Goal: Obtain resource: Download file/media

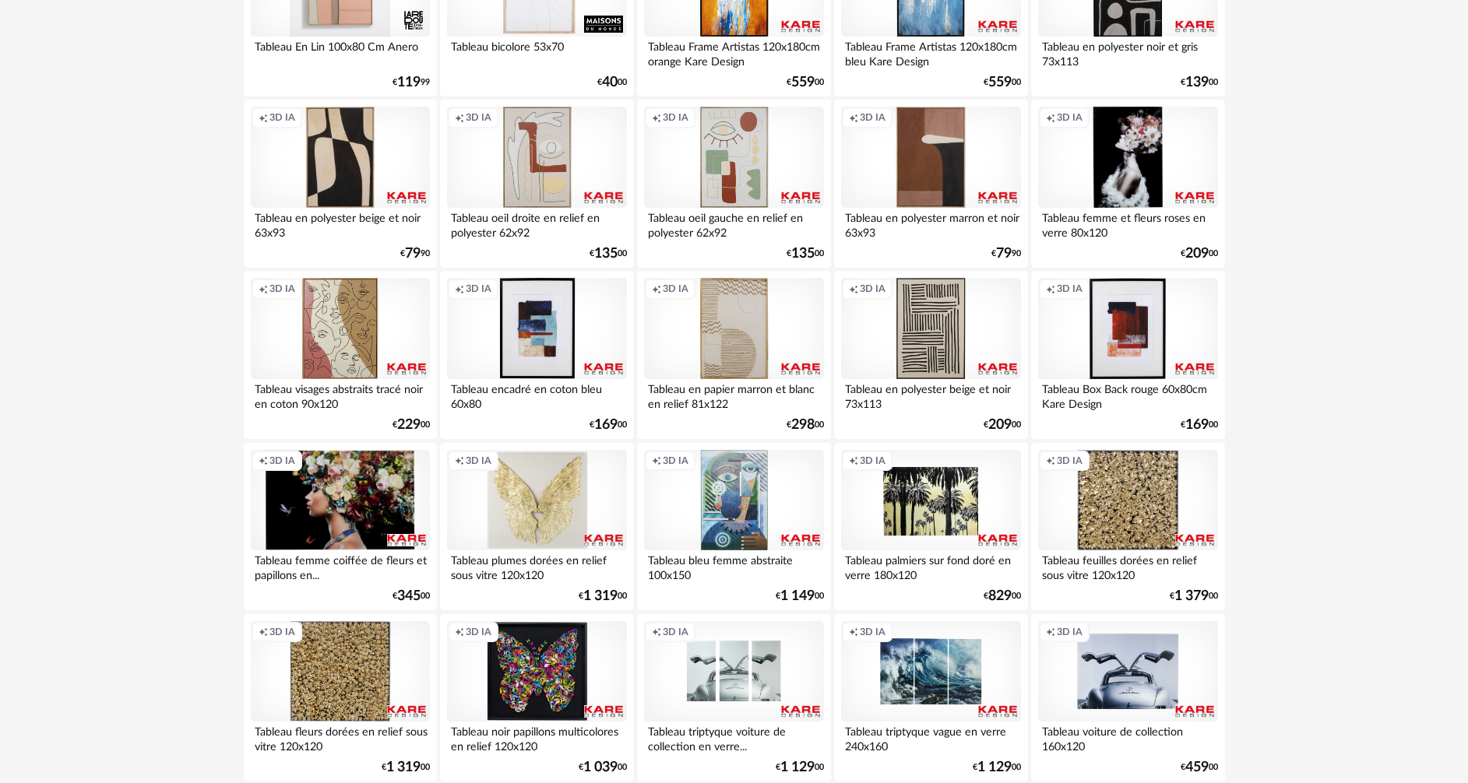
scroll to position [2025, 0]
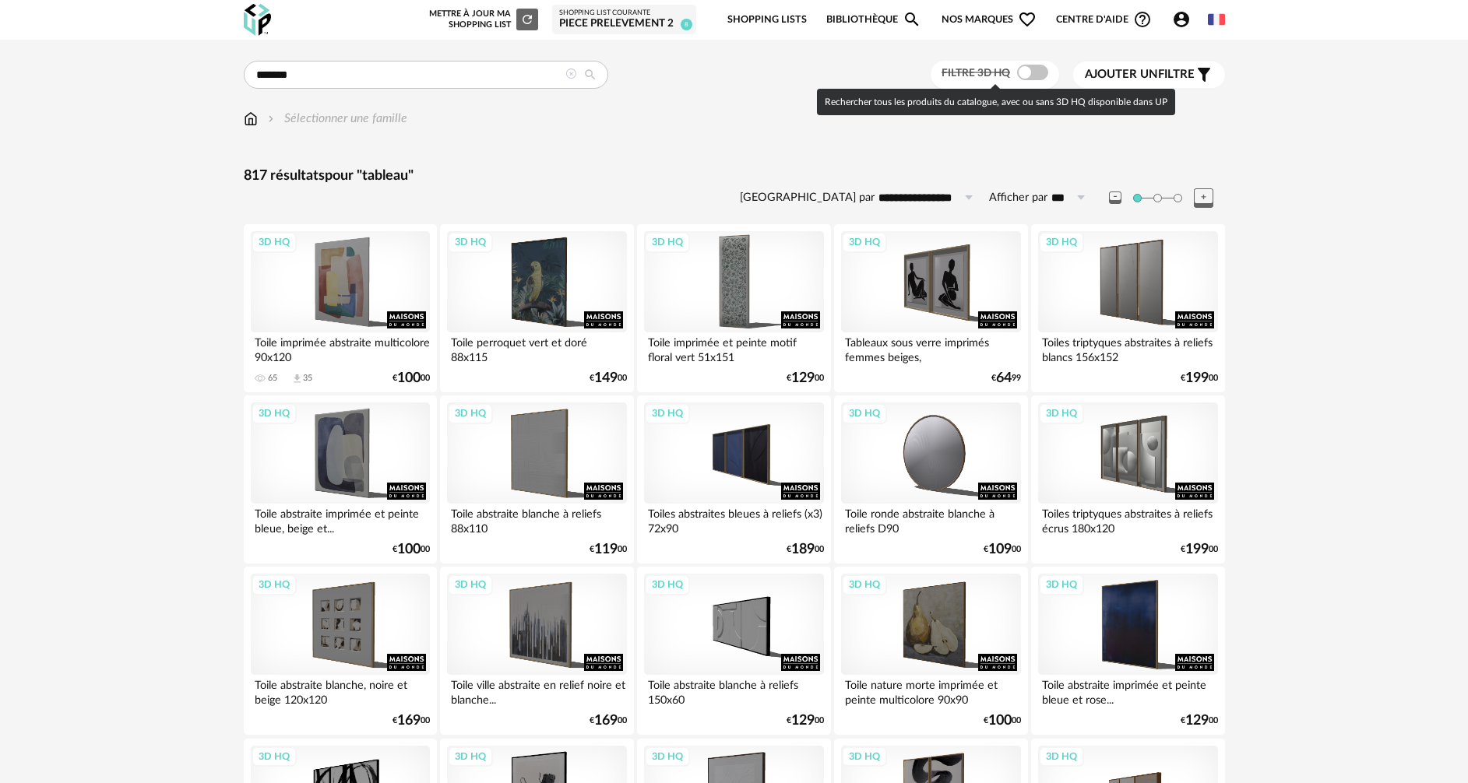
click at [1037, 65] on span at bounding box center [1032, 73] width 31 height 16
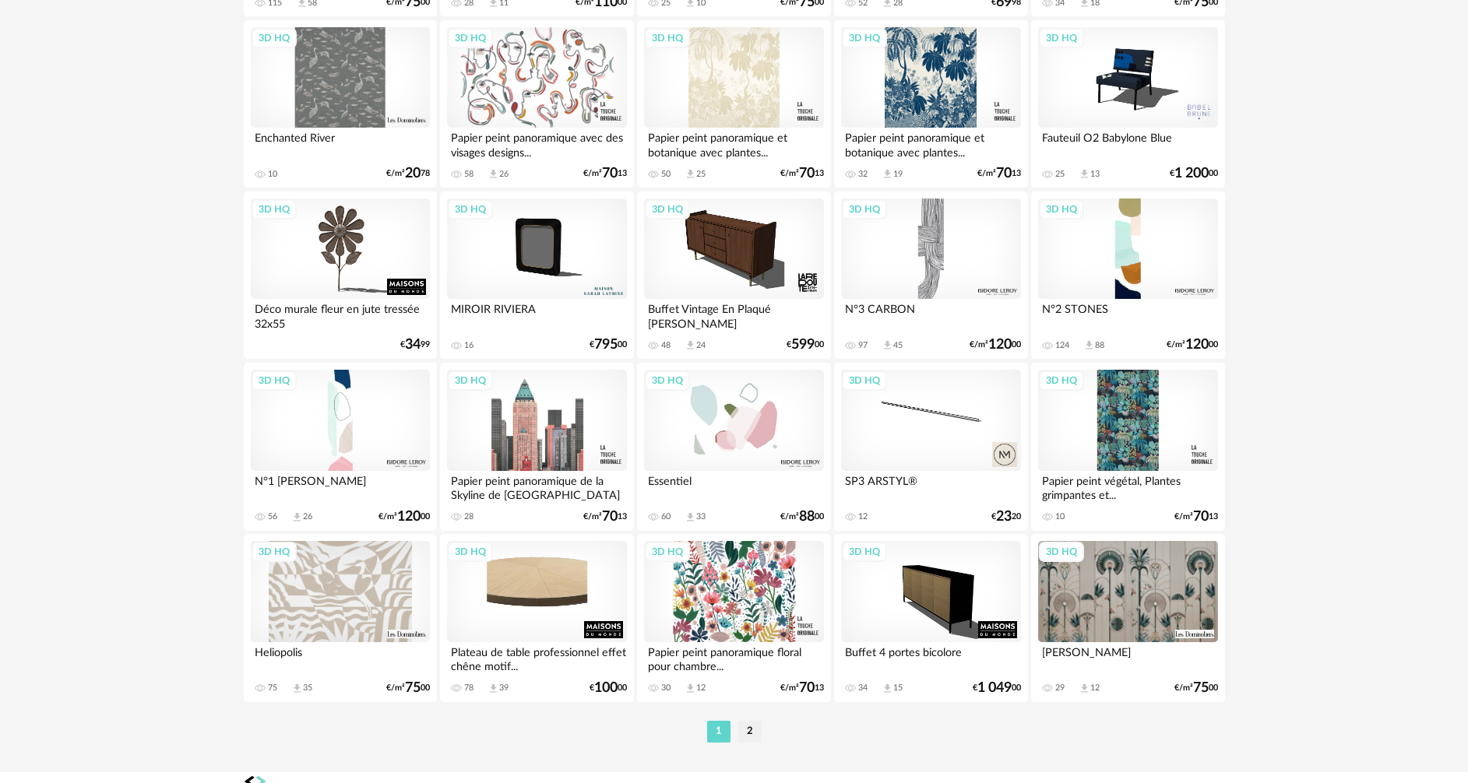
scroll to position [2971, 0]
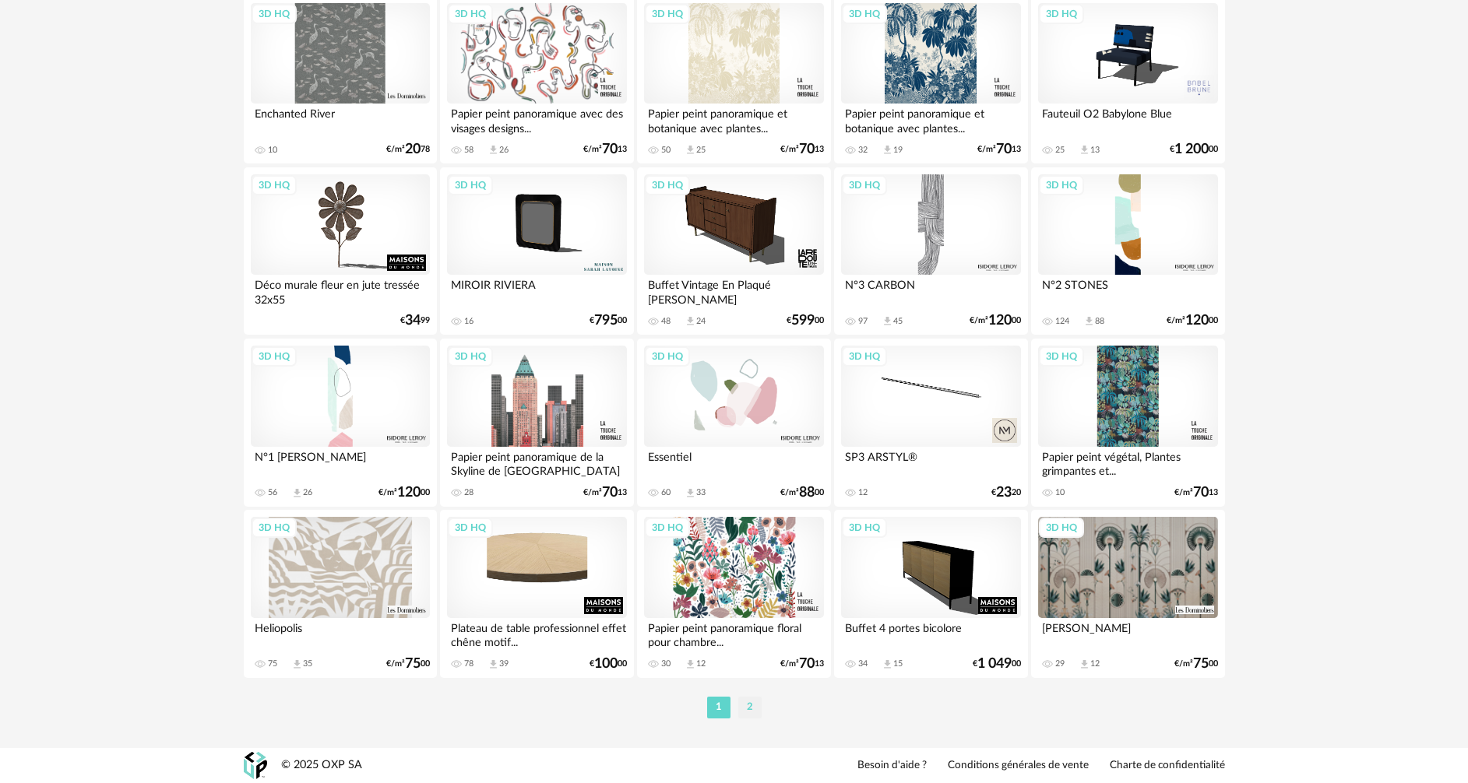
click at [752, 709] on li "2" at bounding box center [749, 708] width 23 height 22
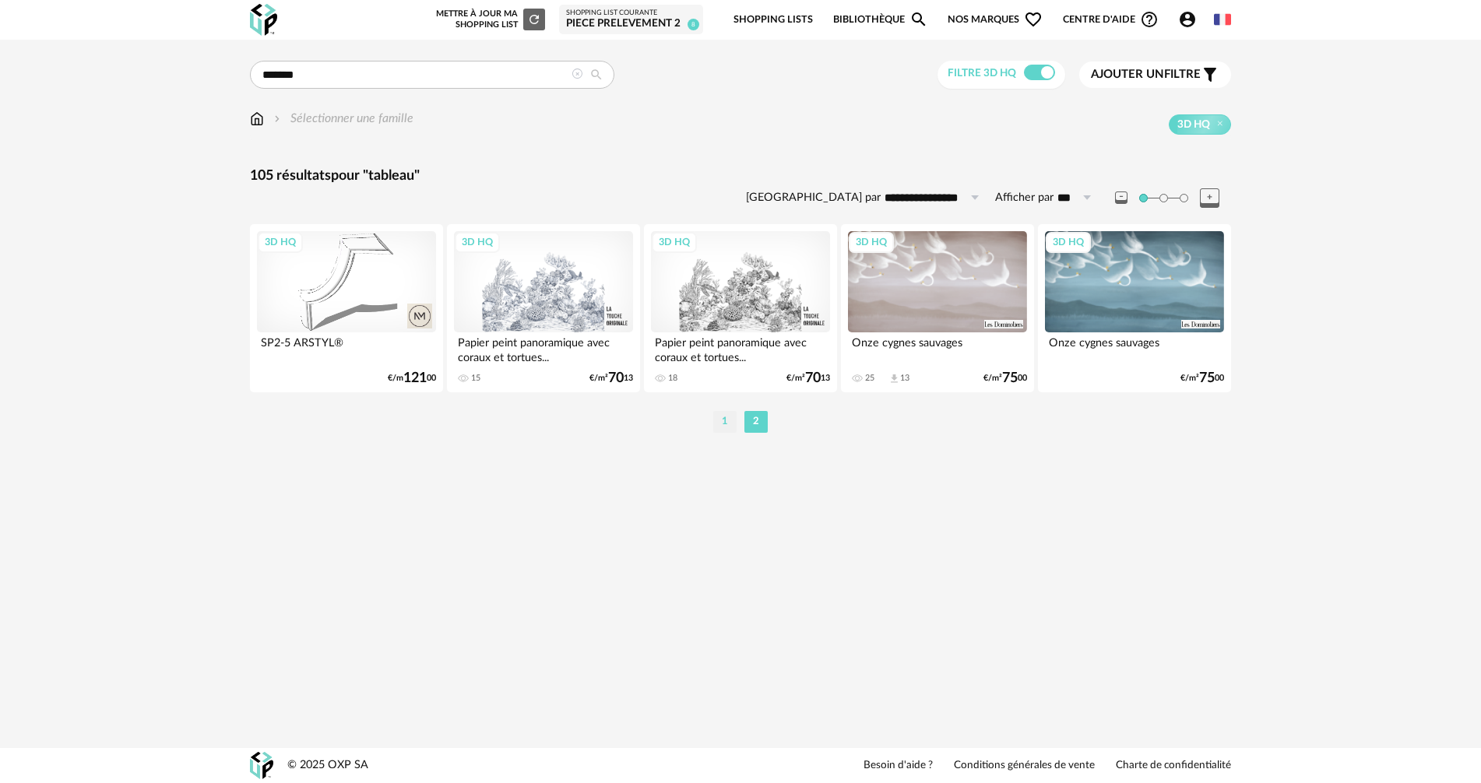
click at [720, 420] on li "1" at bounding box center [724, 422] width 23 height 22
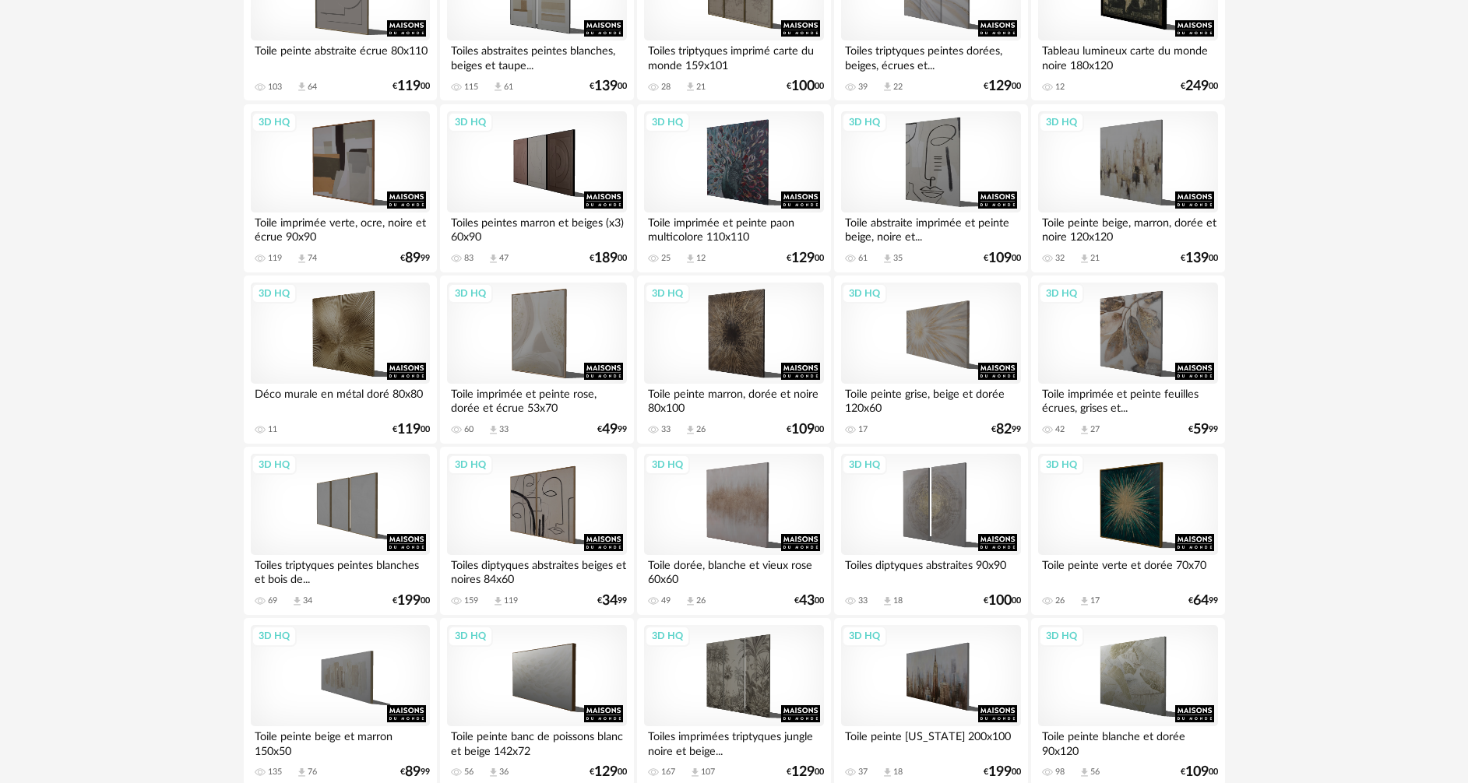
scroll to position [1480, 0]
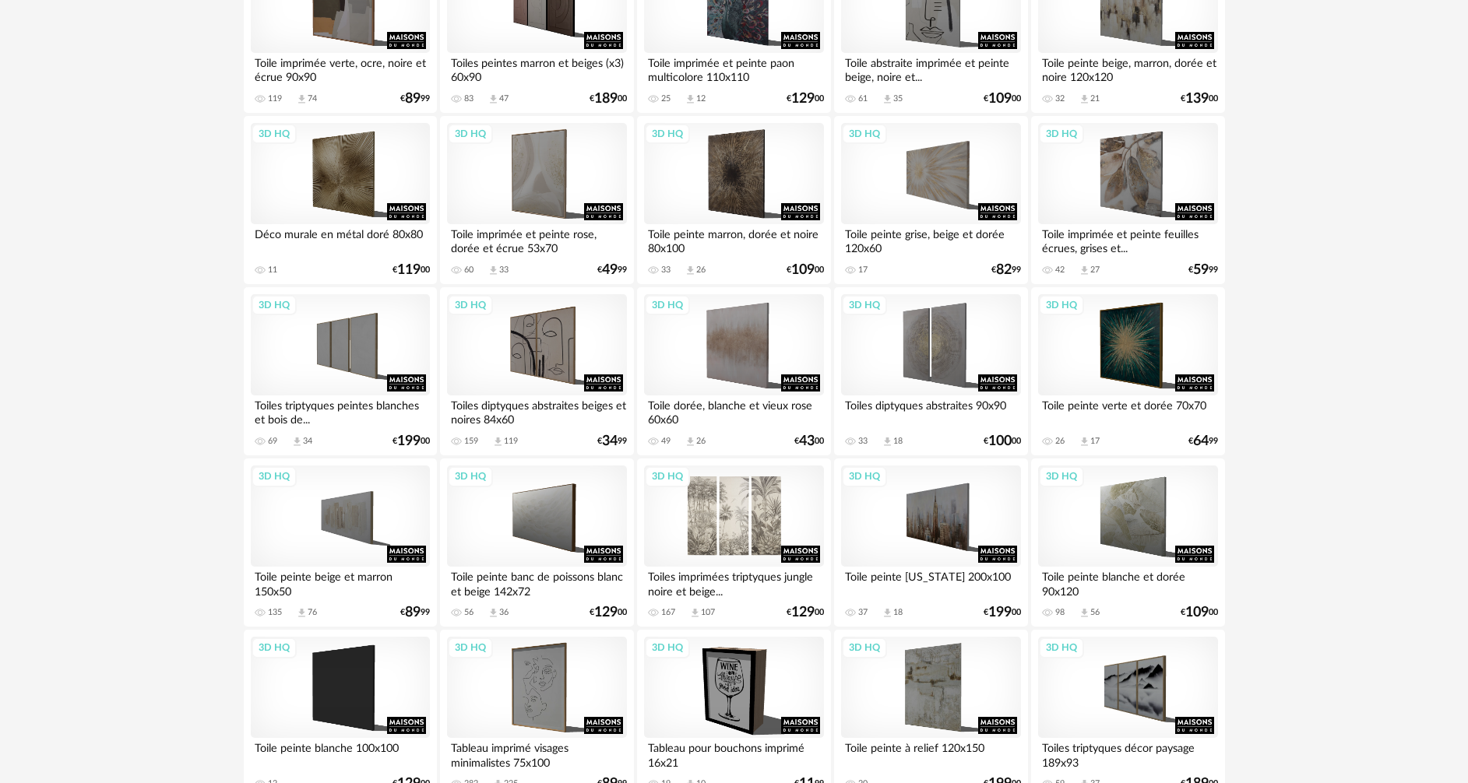
click at [733, 512] on div "3D HQ" at bounding box center [733, 516] width 179 height 101
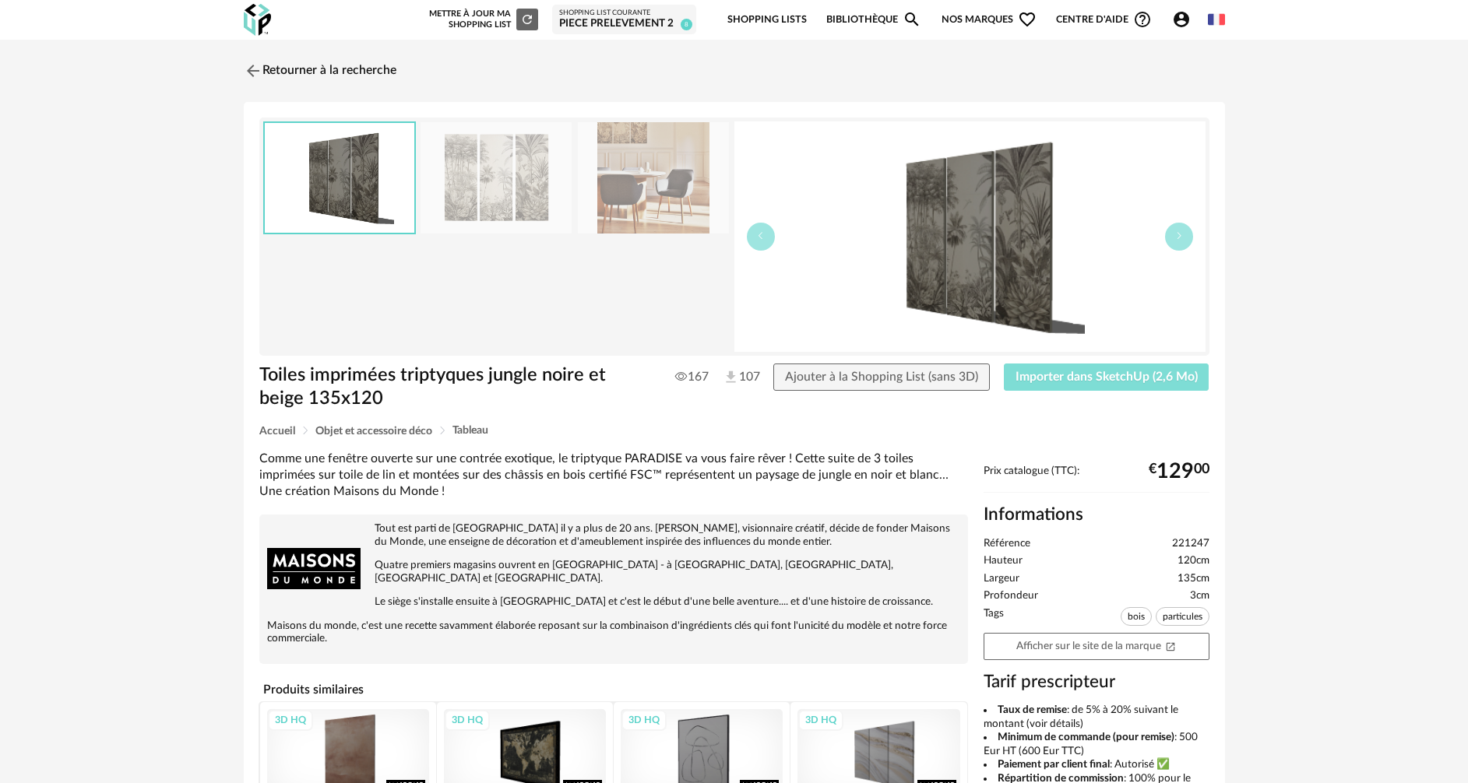
click at [1061, 373] on span "Importer dans SketchUp (2,6 Mo)" at bounding box center [1106, 377] width 182 height 12
click at [296, 75] on link "Retourner à la recherche" at bounding box center [316, 71] width 153 height 34
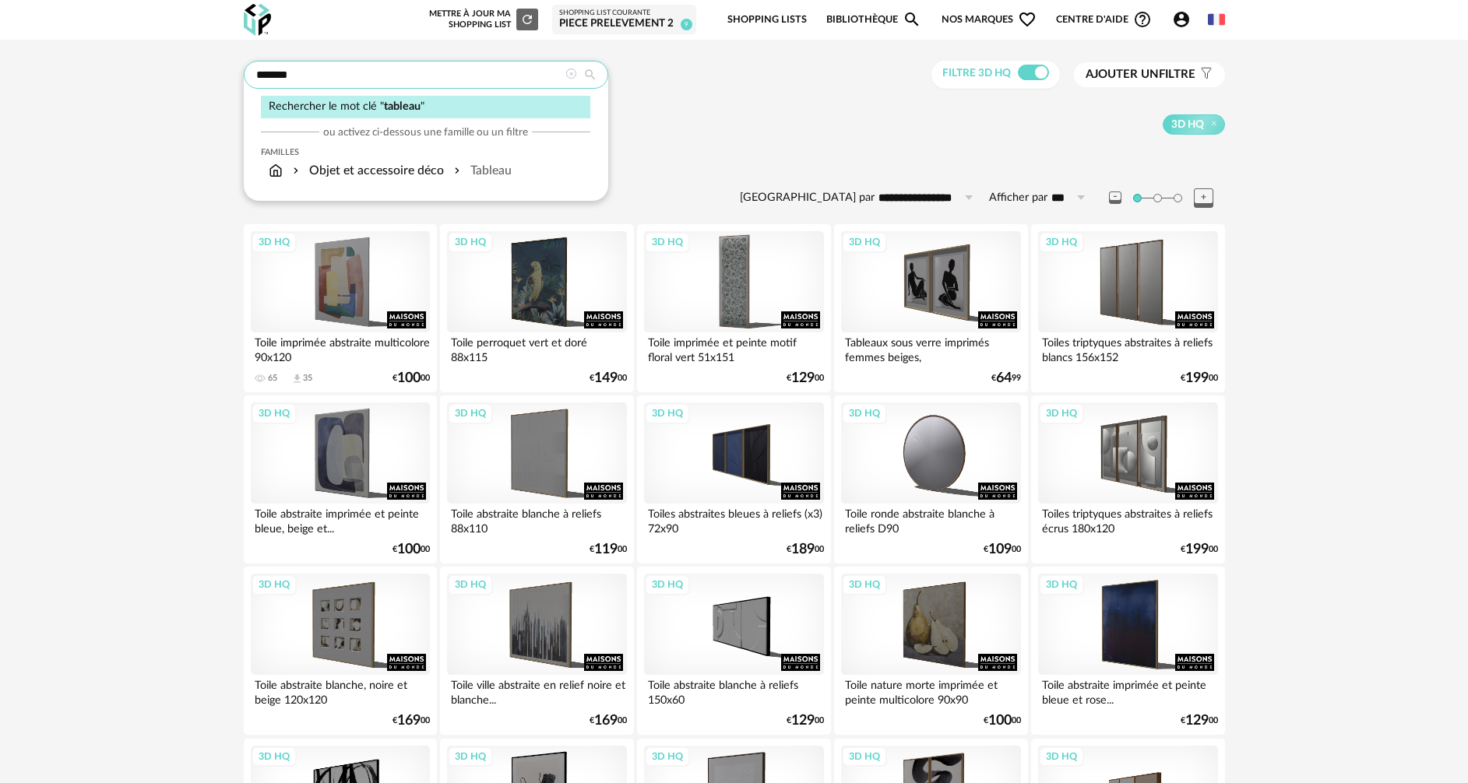
drag, startPoint x: 314, startPoint y: 72, endPoint x: 202, endPoint y: 74, distance: 111.4
type input "******"
type input "**********"
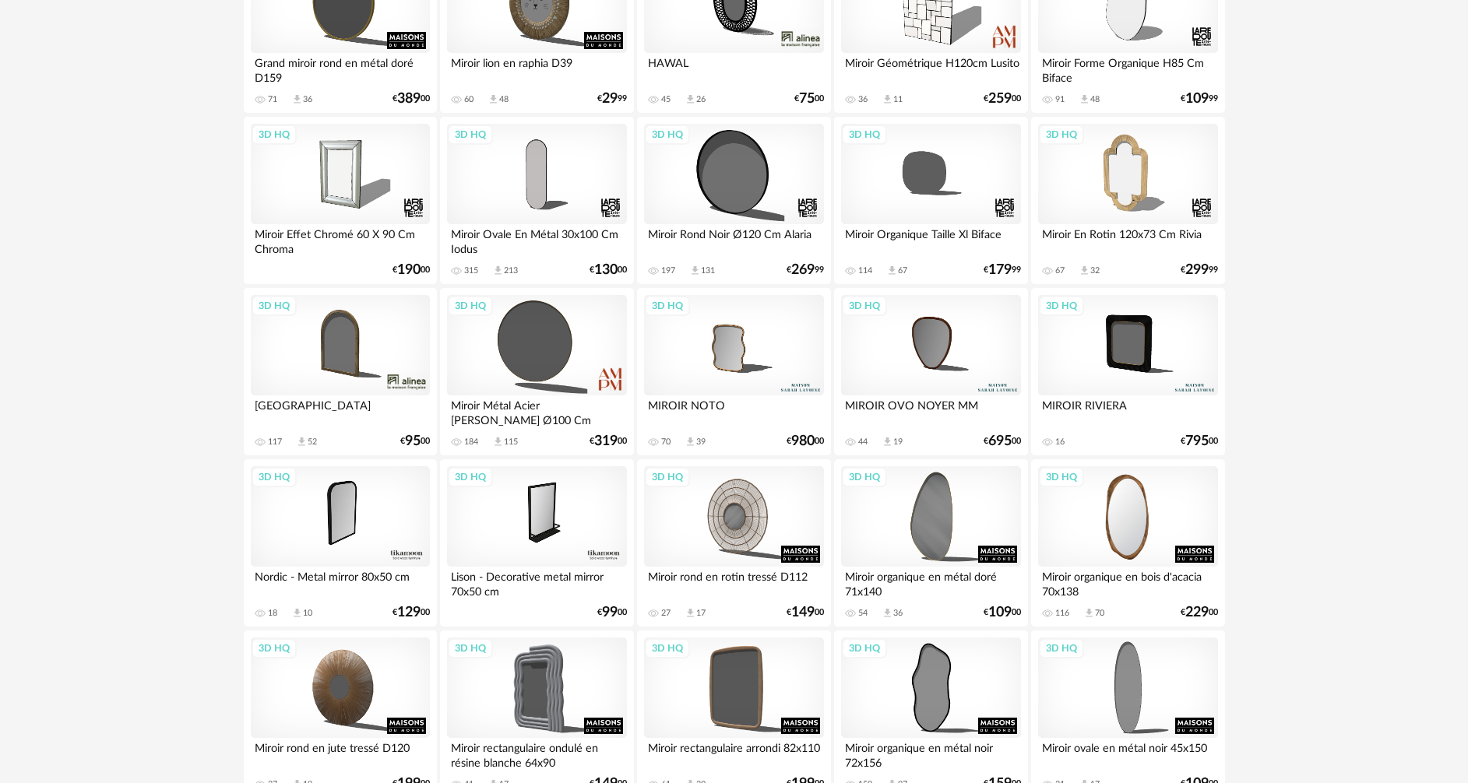
scroll to position [623, 0]
click at [1135, 504] on div "3D HQ" at bounding box center [1127, 516] width 179 height 101
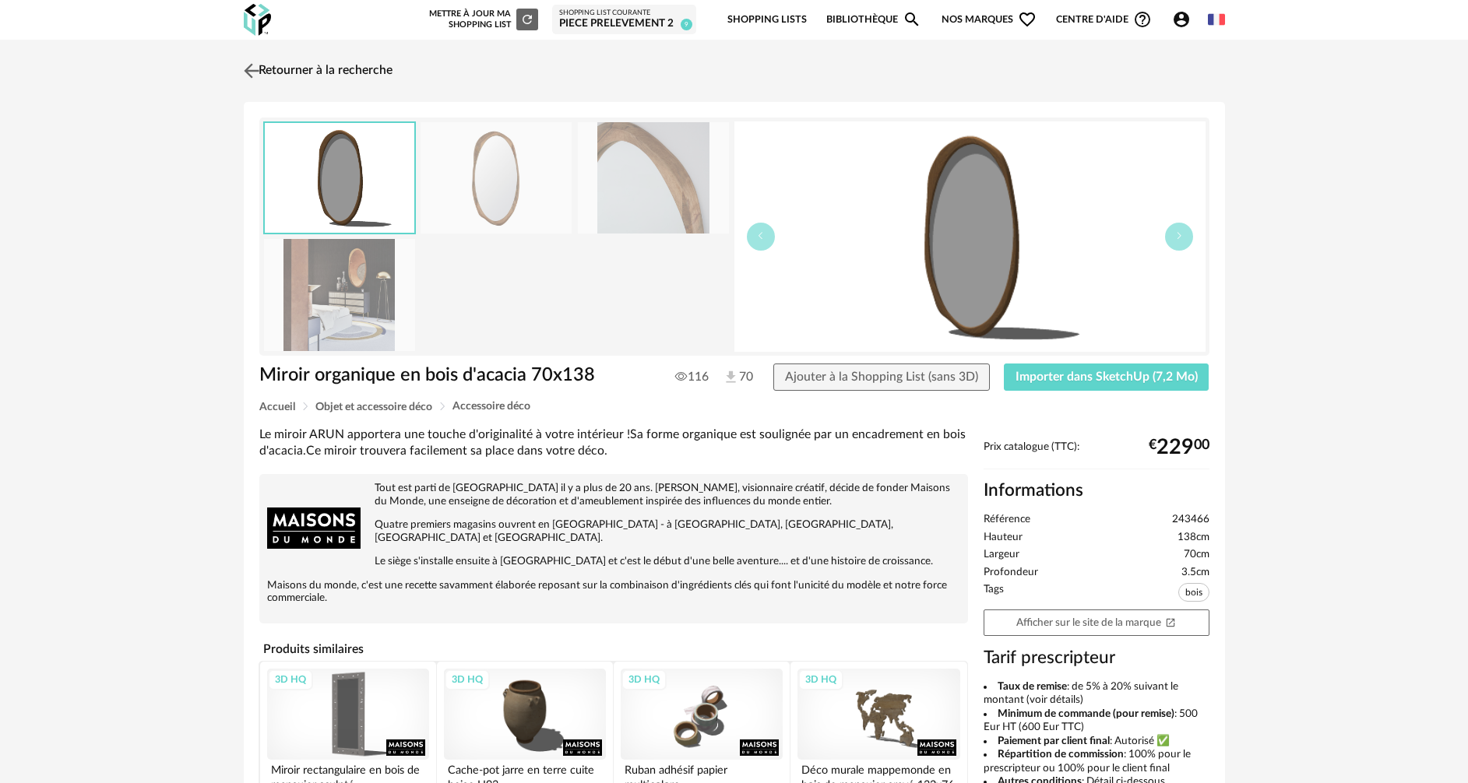
click at [251, 70] on img at bounding box center [251, 70] width 23 height 23
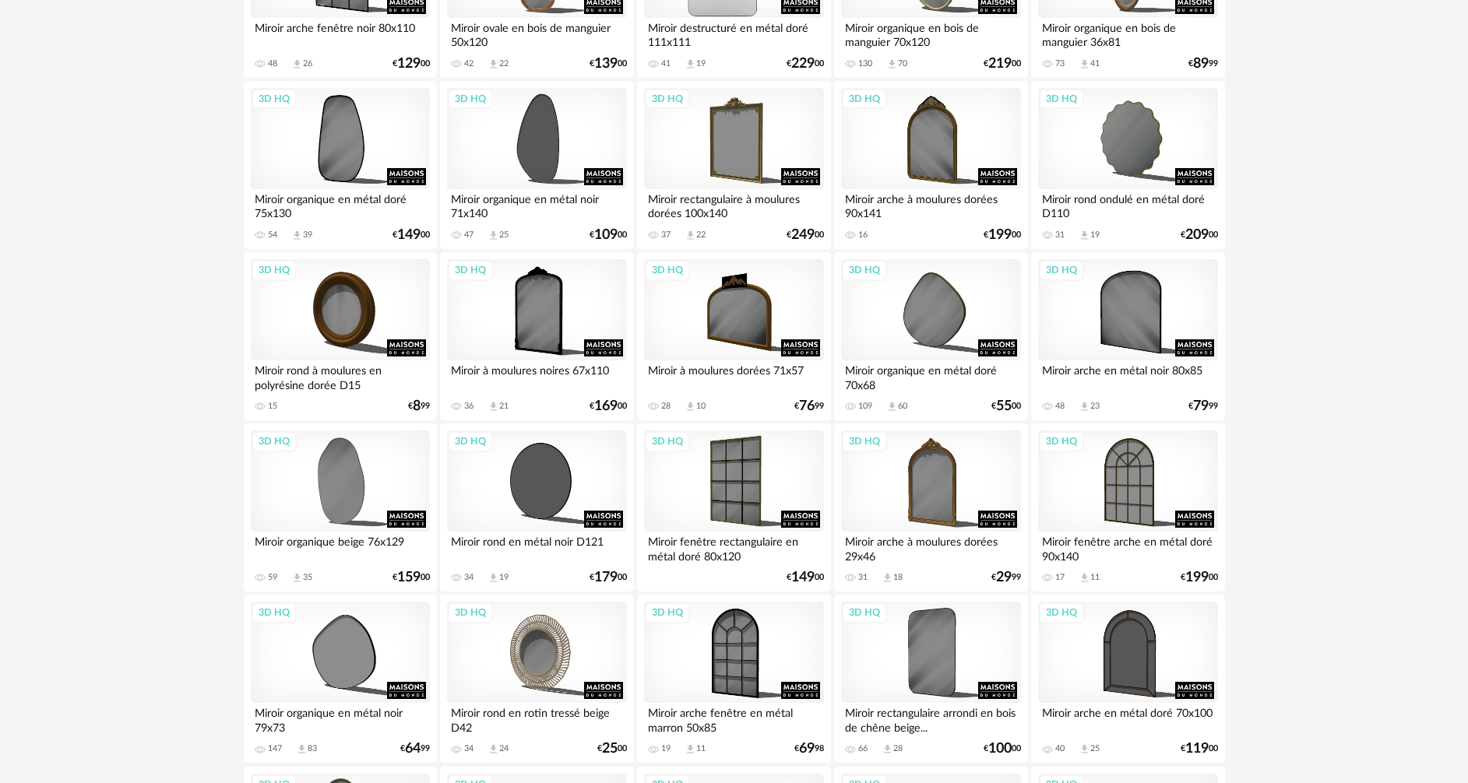
scroll to position [1713, 0]
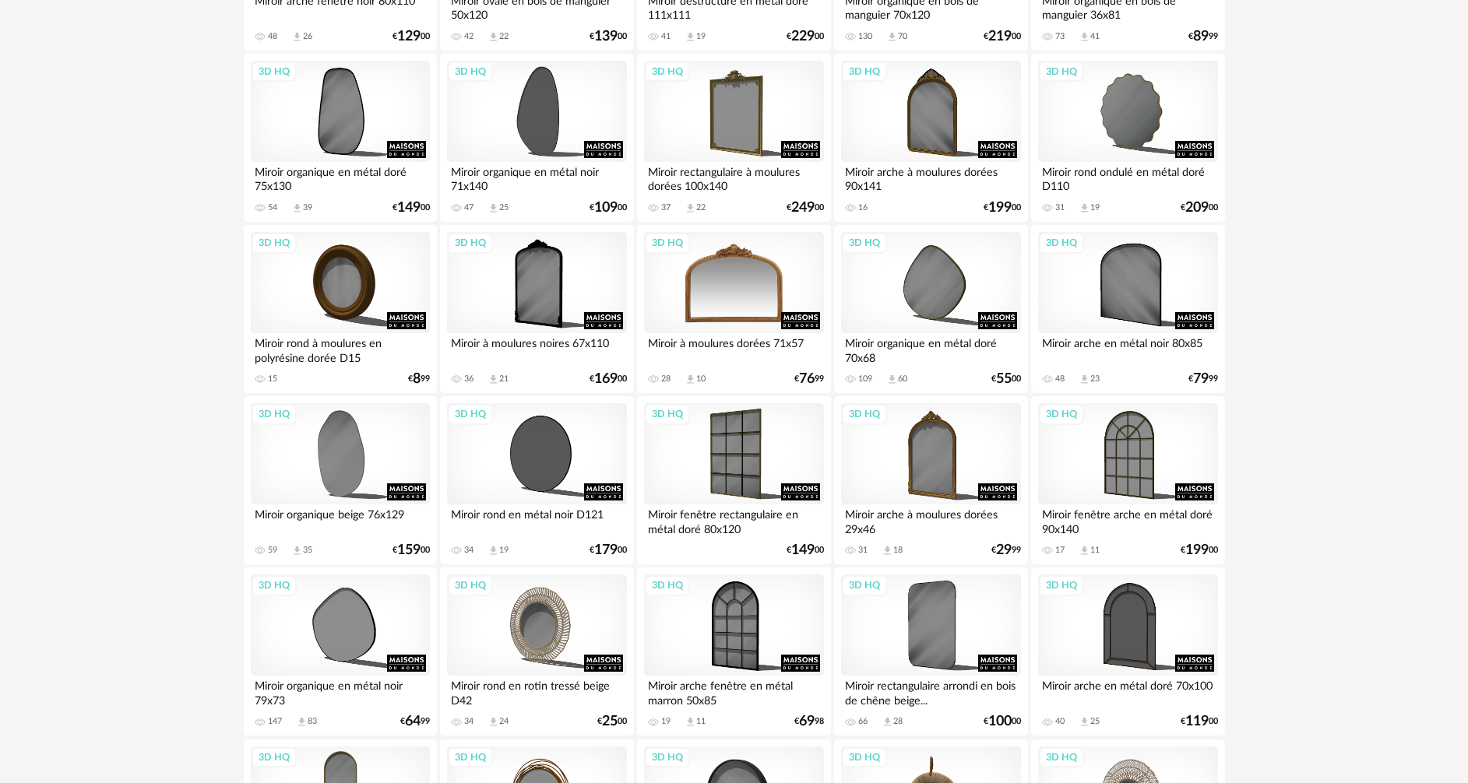
click at [706, 283] on div "3D HQ" at bounding box center [733, 282] width 179 height 101
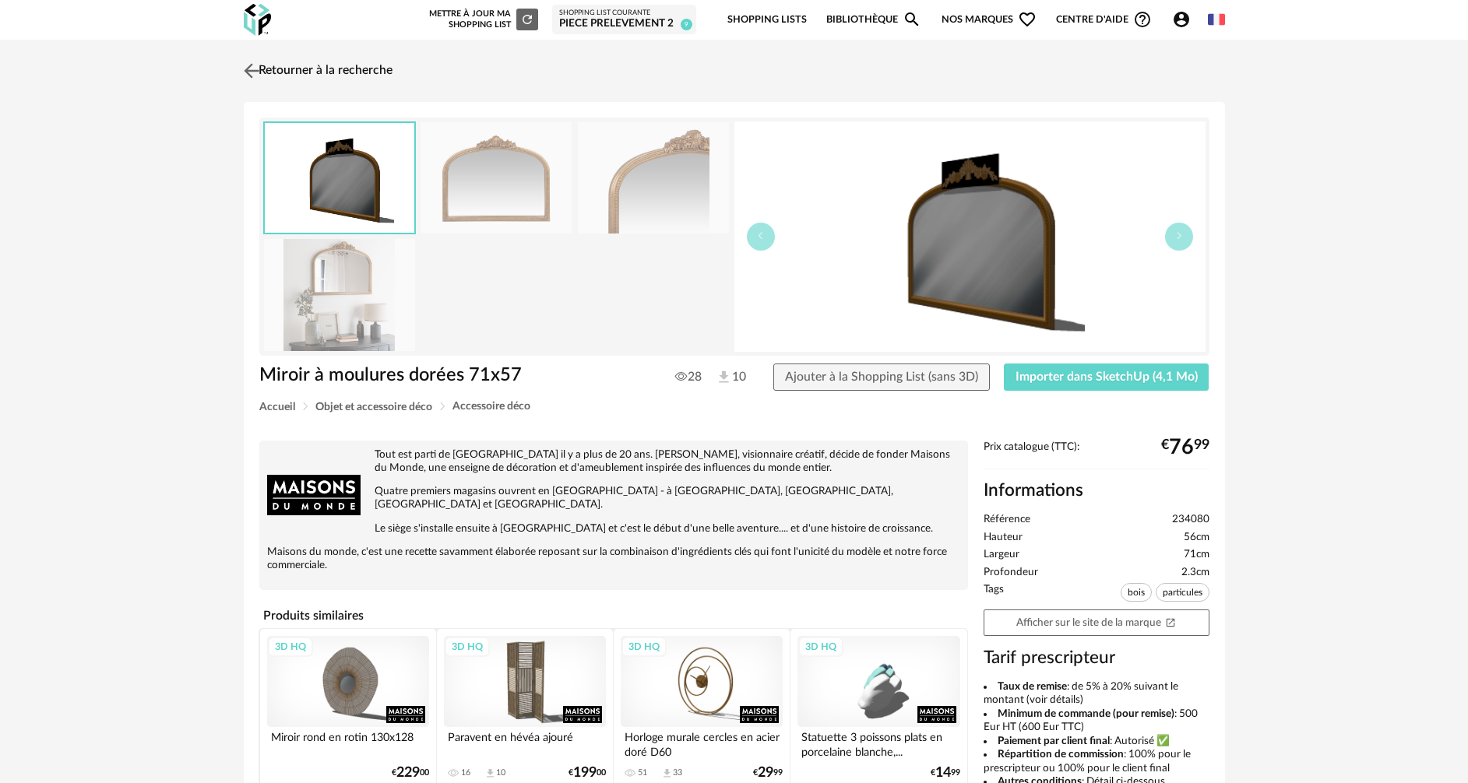
click at [283, 76] on link "Retourner à la recherche" at bounding box center [316, 71] width 153 height 34
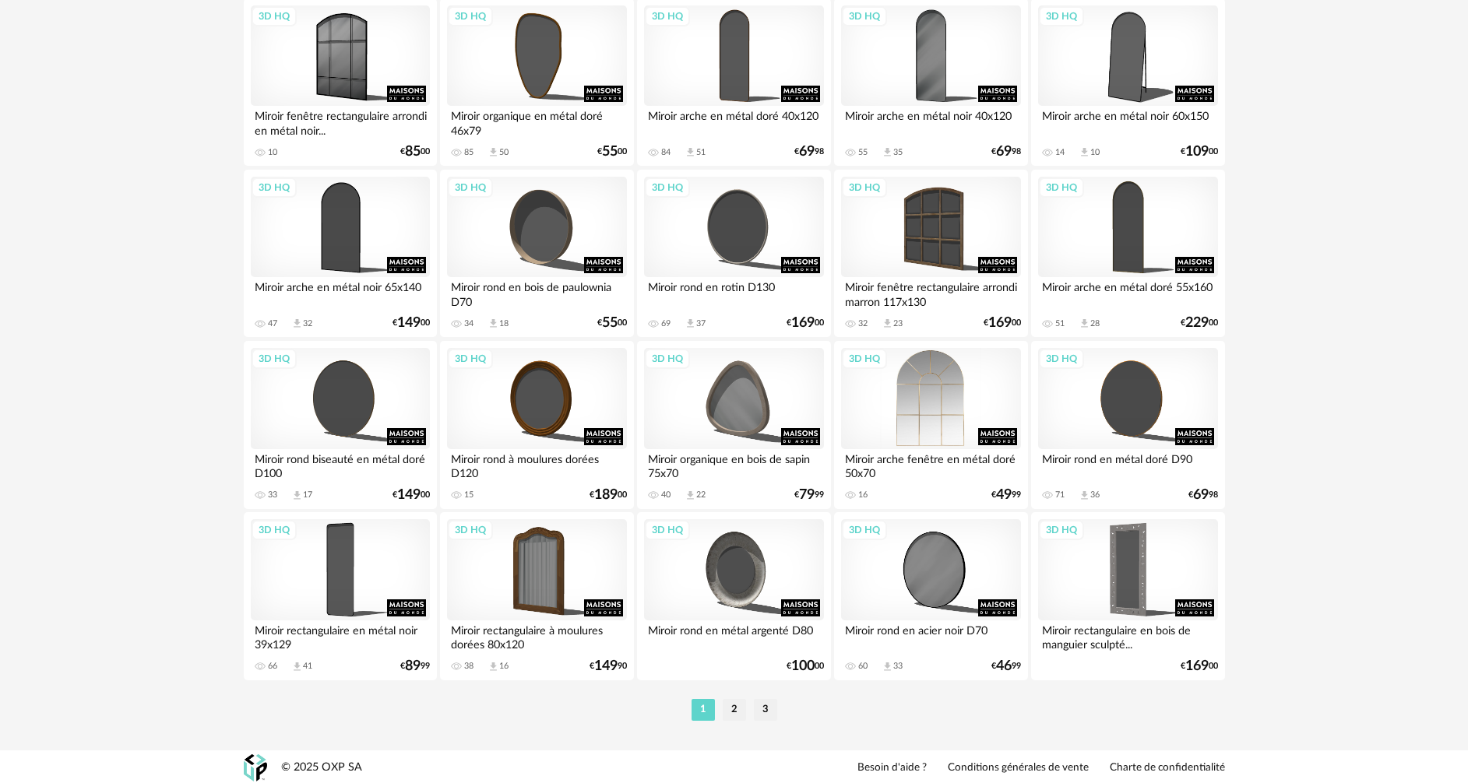
scroll to position [2971, 0]
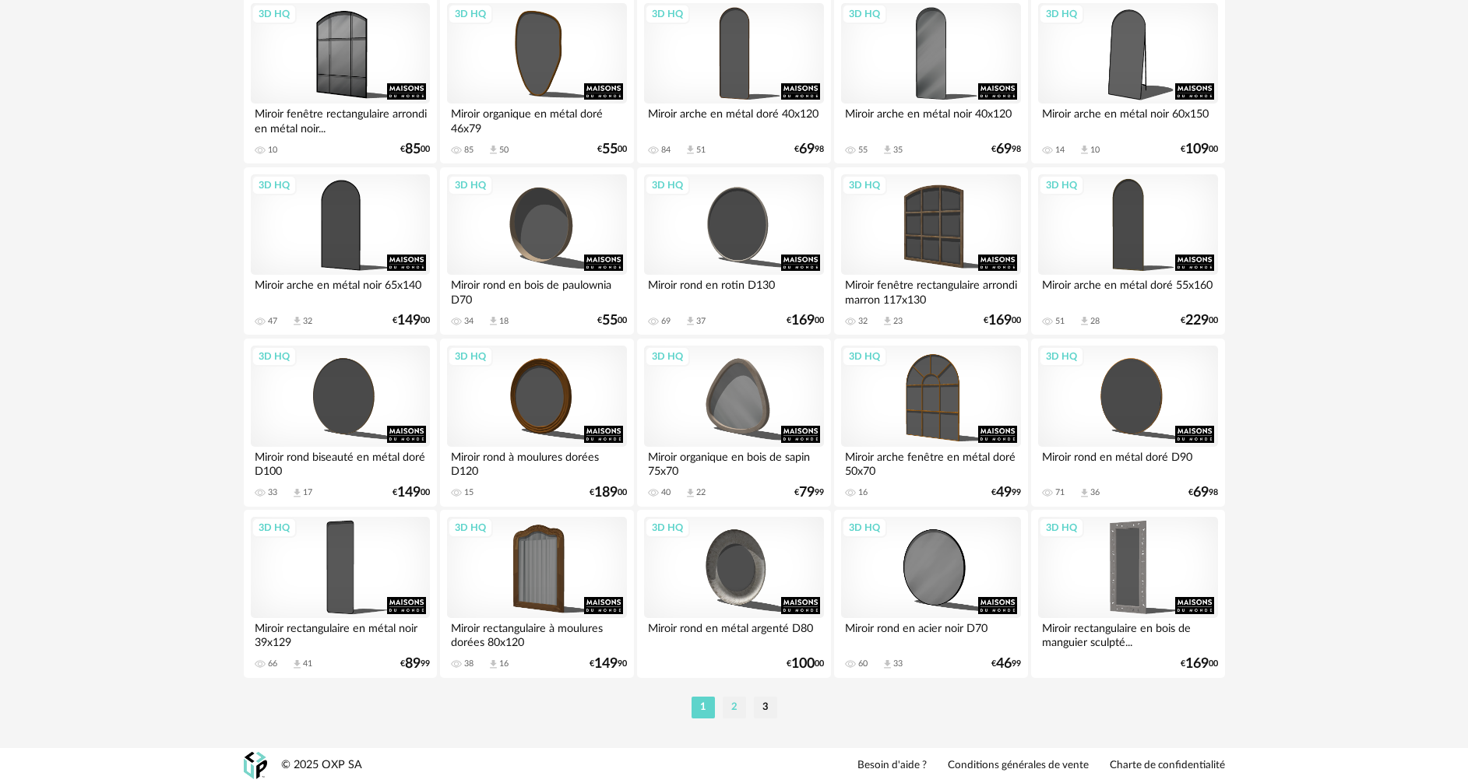
click at [737, 709] on li "2" at bounding box center [734, 708] width 23 height 22
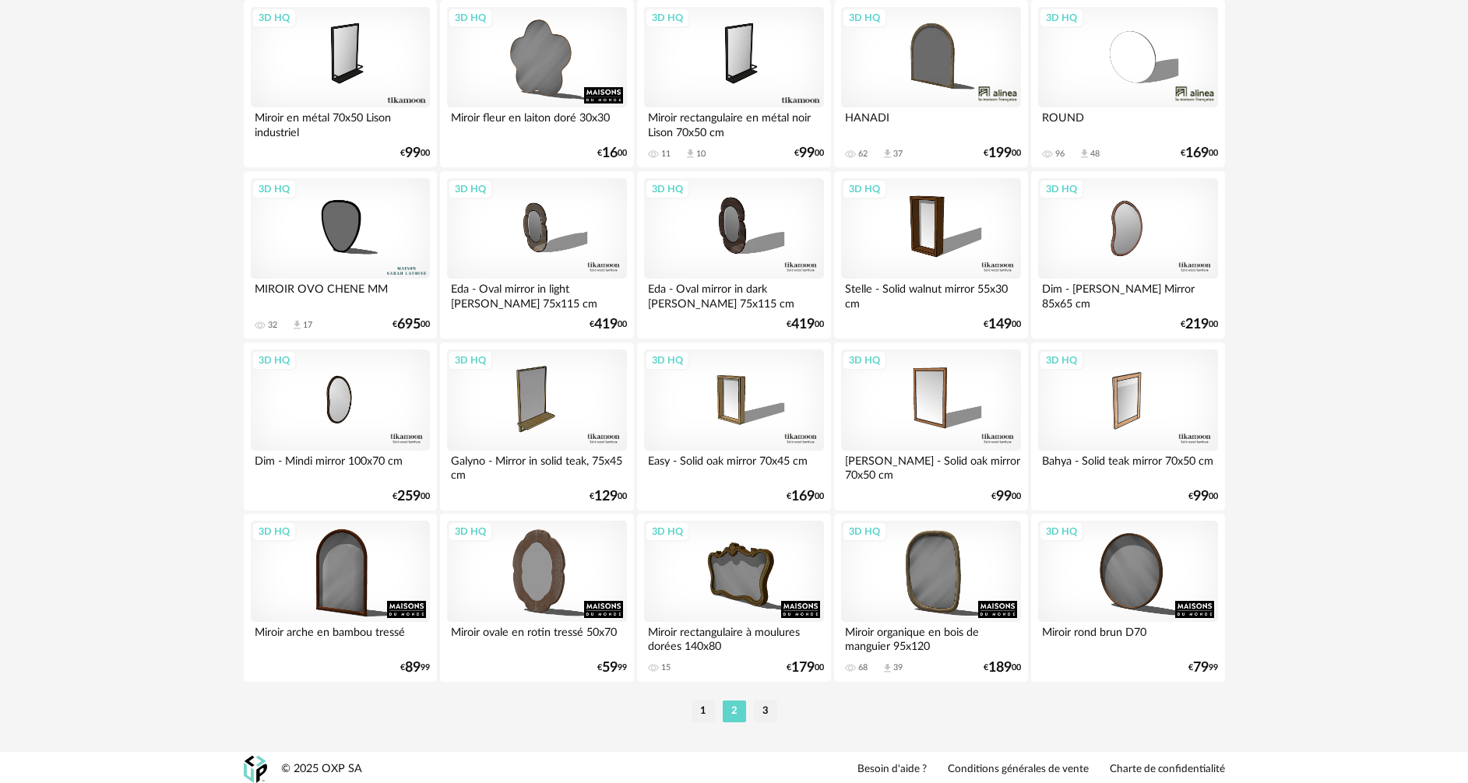
scroll to position [2971, 0]
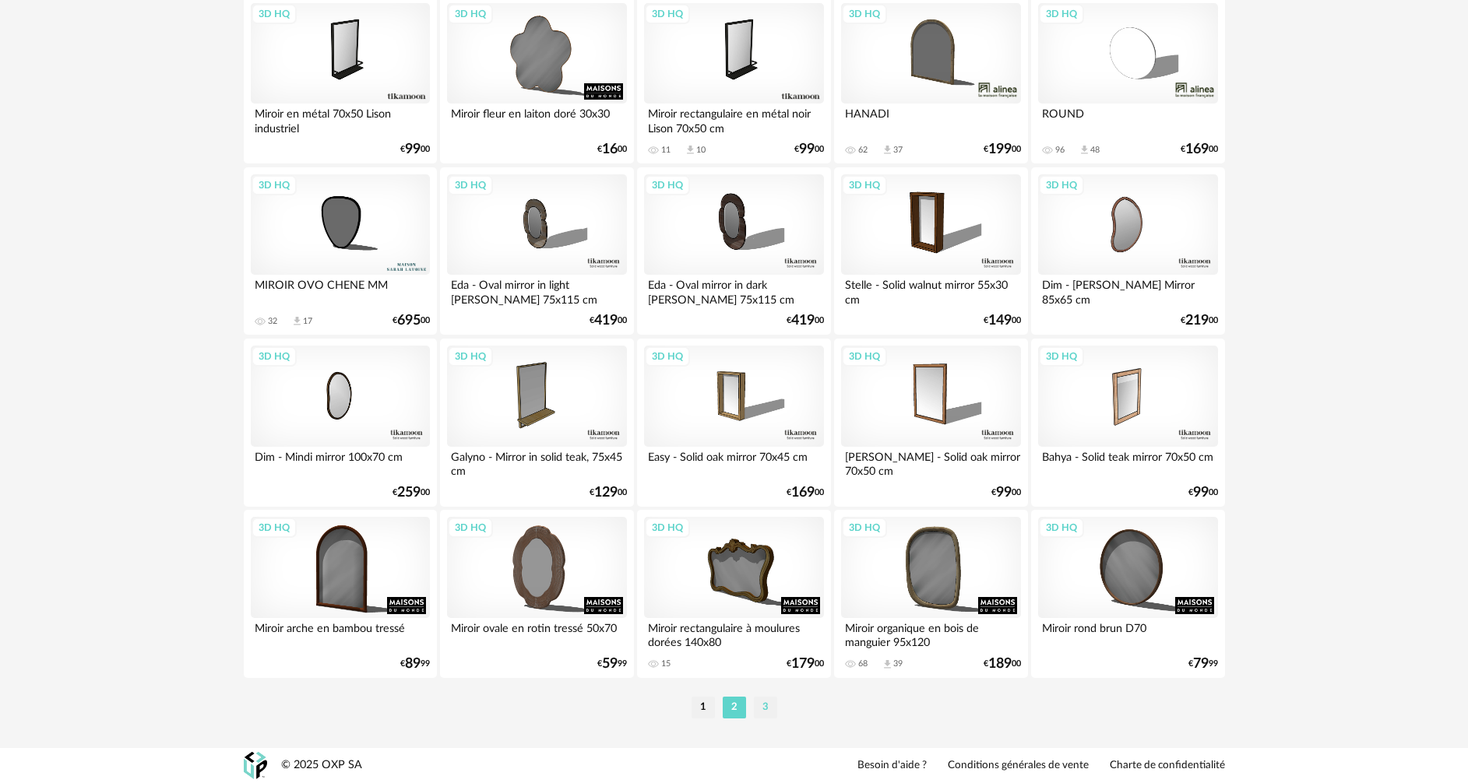
click at [766, 708] on li "3" at bounding box center [765, 708] width 23 height 22
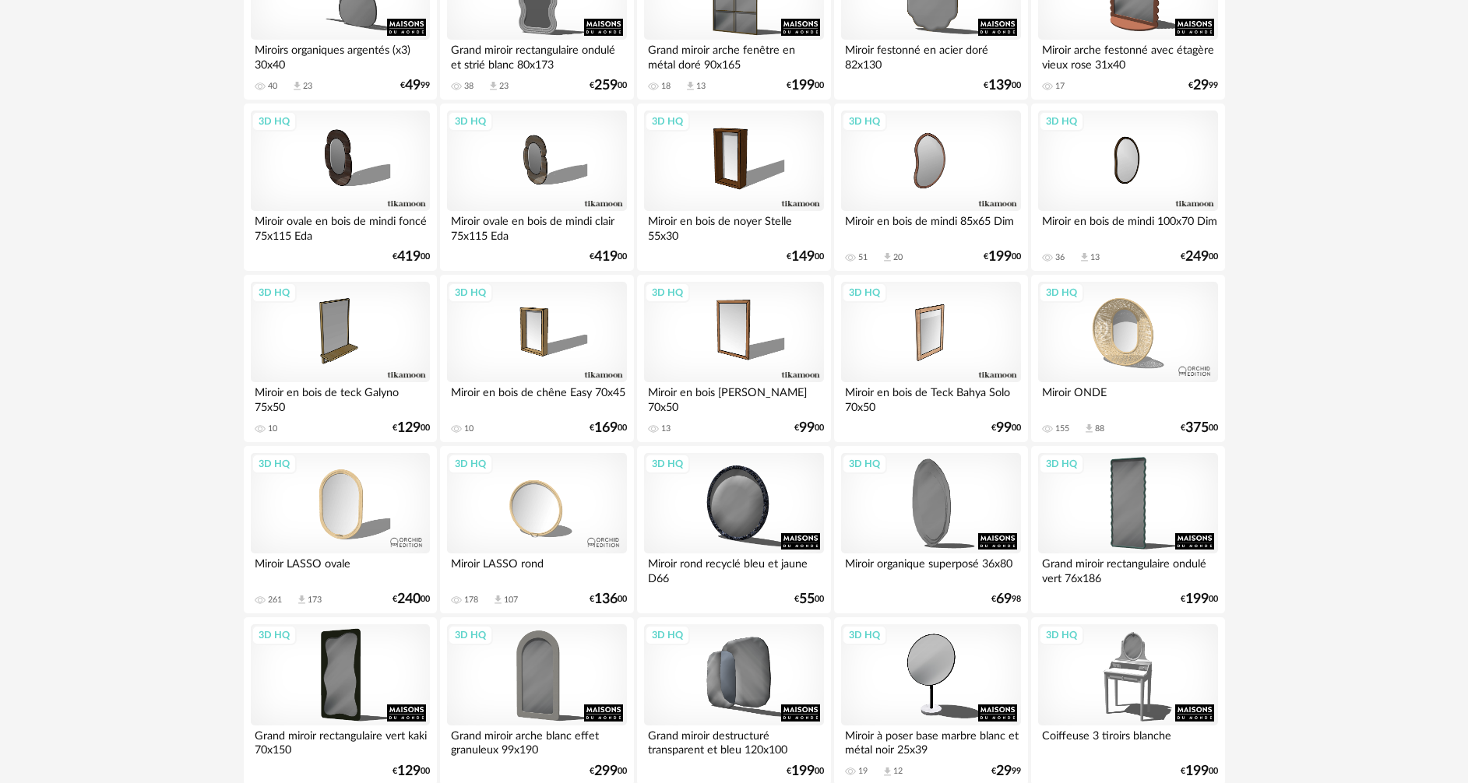
scroll to position [779, 0]
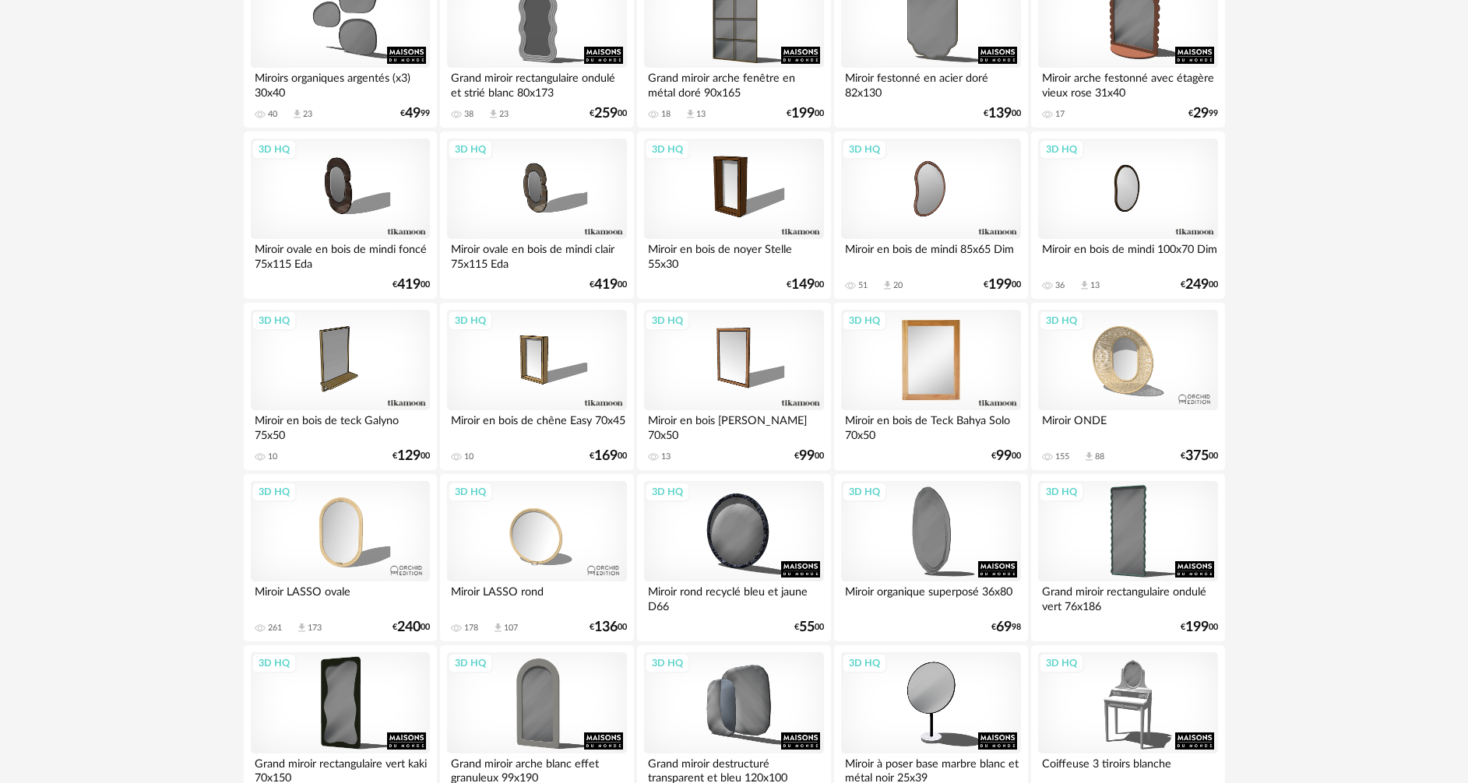
click at [940, 366] on div "3D HQ" at bounding box center [930, 360] width 179 height 101
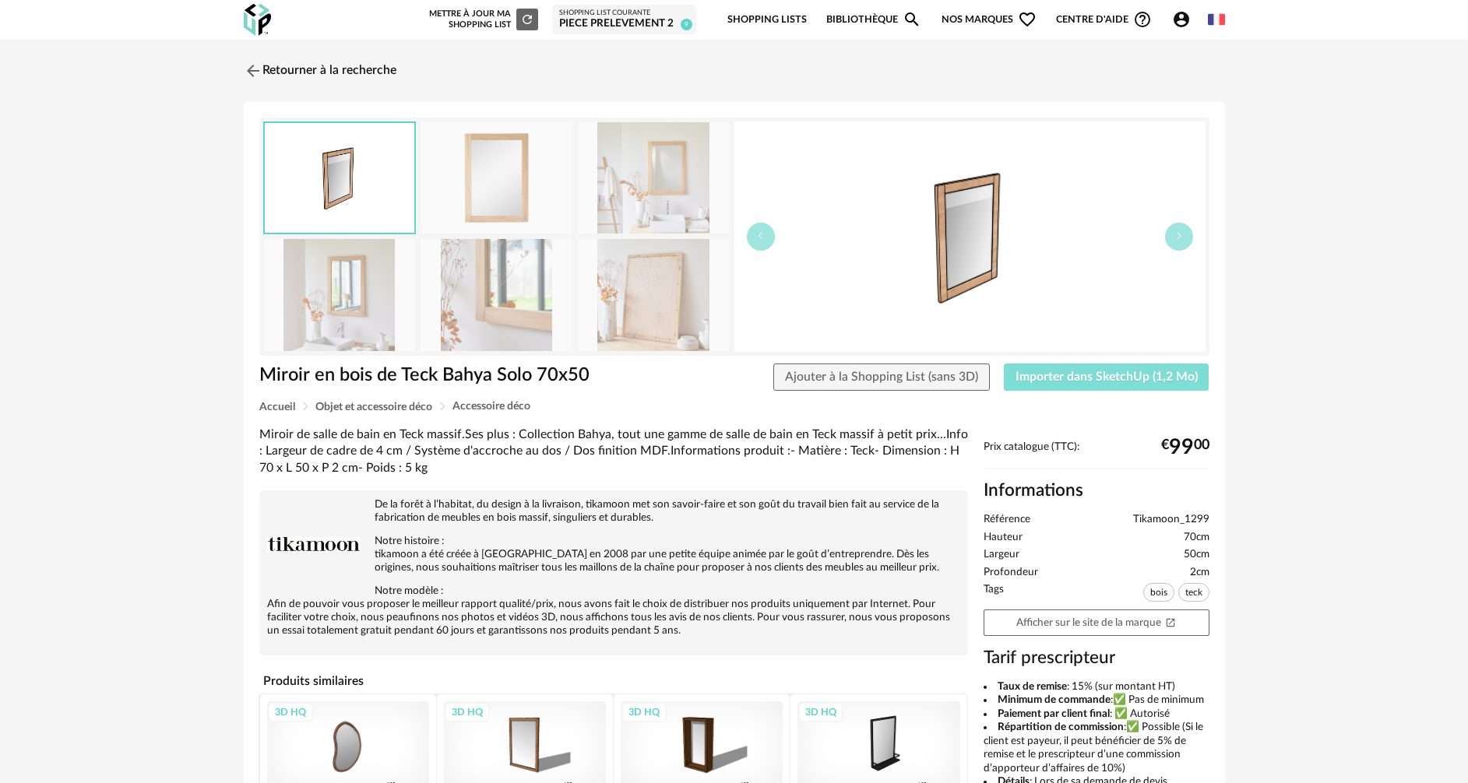
click at [1049, 378] on span "Importer dans SketchUp (1,2 Mo)" at bounding box center [1106, 377] width 182 height 12
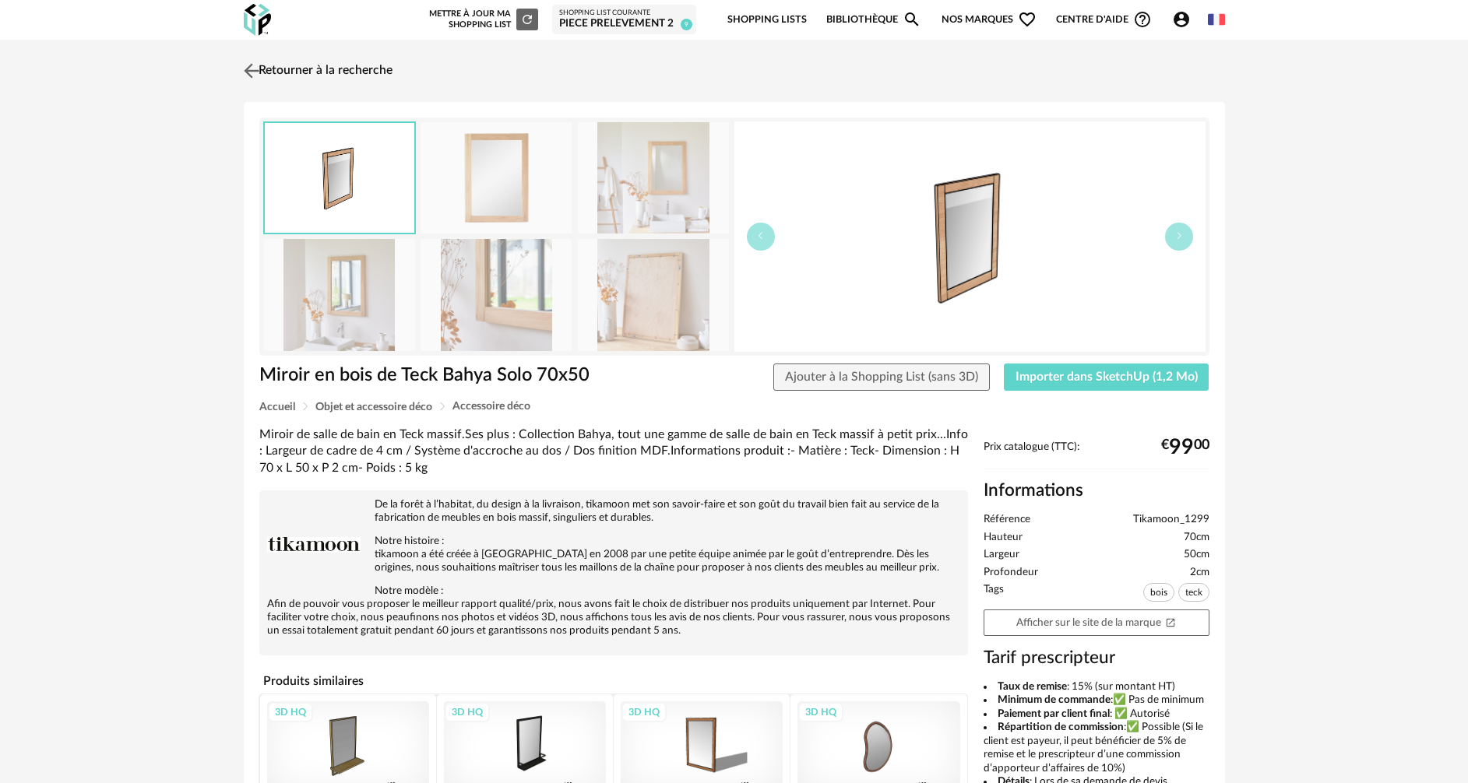
click at [321, 76] on link "Retourner à la recherche" at bounding box center [316, 71] width 153 height 34
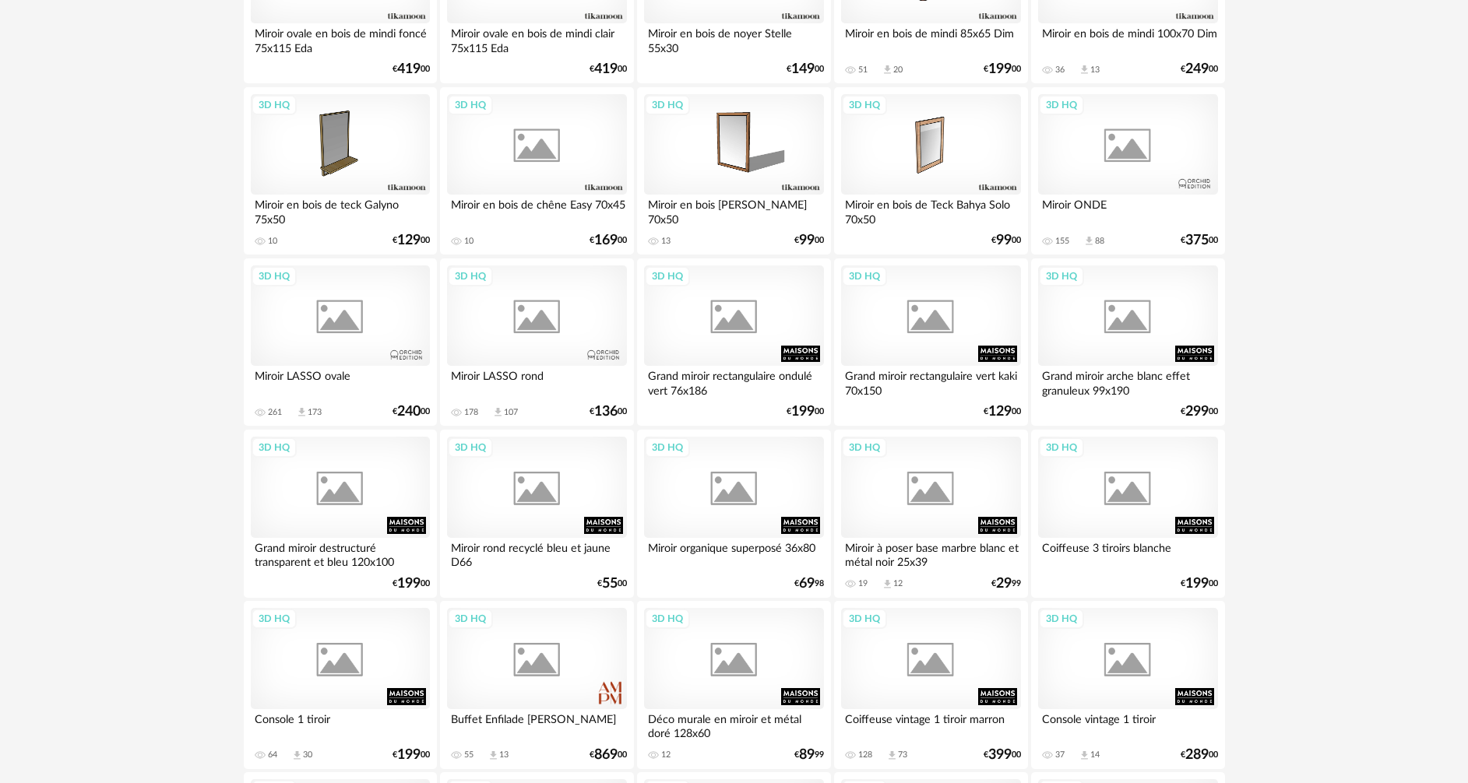
scroll to position [1076, 0]
